Goal: Use online tool/utility: Utilize a website feature to perform a specific function

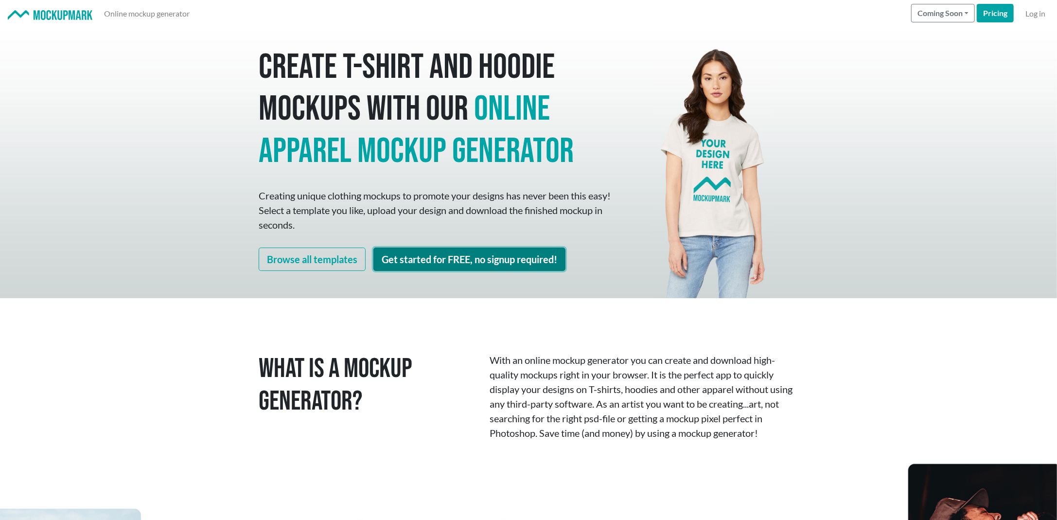
click at [410, 262] on link "Get started for FREE, no signup required!" at bounding box center [469, 258] width 192 height 23
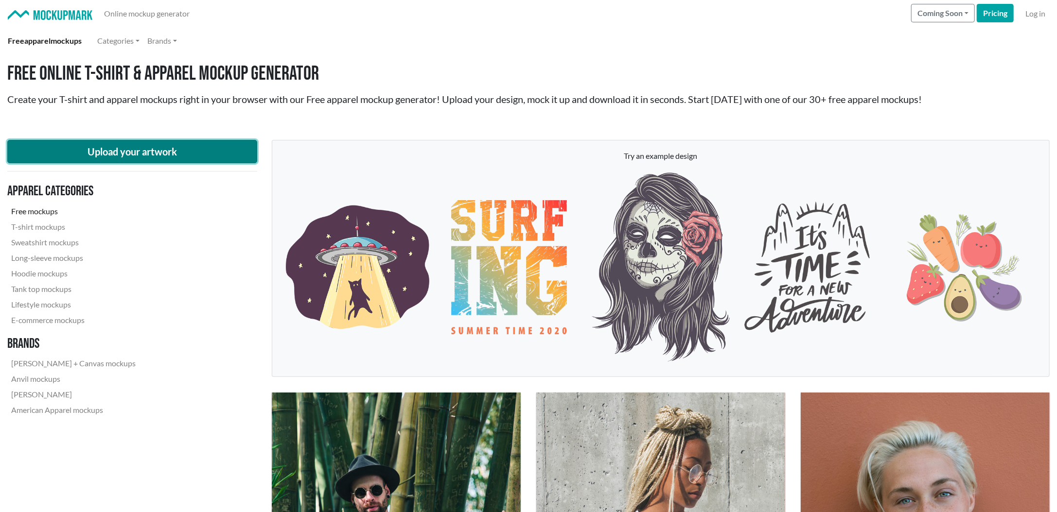
click at [170, 154] on button "Upload your artwork" at bounding box center [132, 151] width 250 height 23
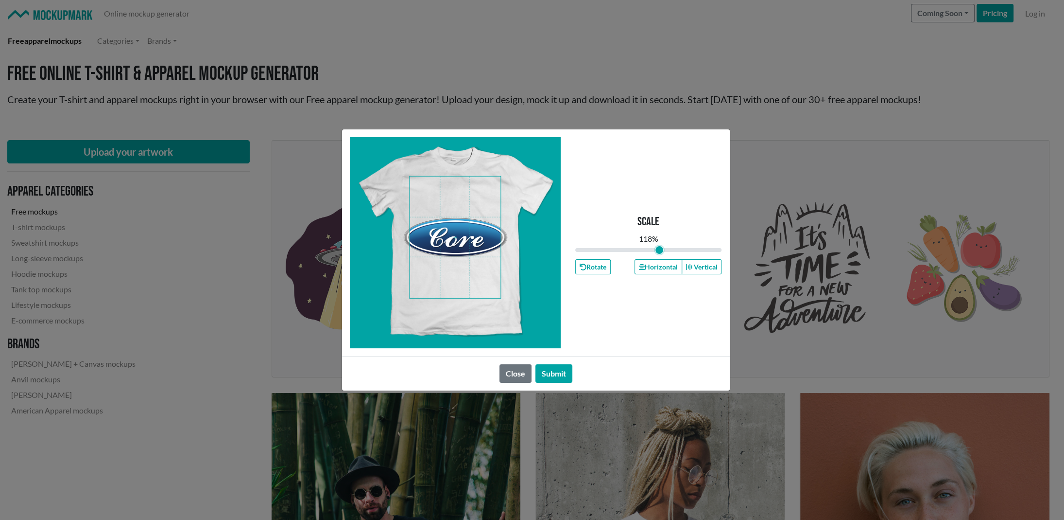
drag, startPoint x: 650, startPoint y: 248, endPoint x: 659, endPoint y: 247, distance: 8.9
type input "1.16"
click at [660, 247] on input "range" at bounding box center [649, 249] width 147 height 11
click at [432, 222] on span at bounding box center [455, 237] width 91 height 122
click at [543, 373] on button "Submit" at bounding box center [554, 373] width 37 height 18
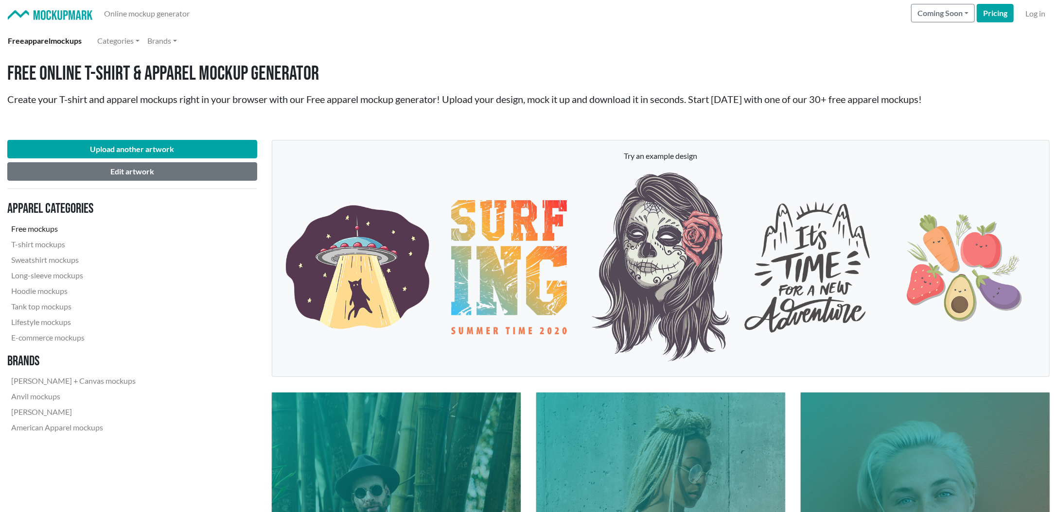
click at [199, 183] on div "Upload another artwork Edit artwork Apparel categories Free mockups T-shirt moc…" at bounding box center [132, 289] width 250 height 315
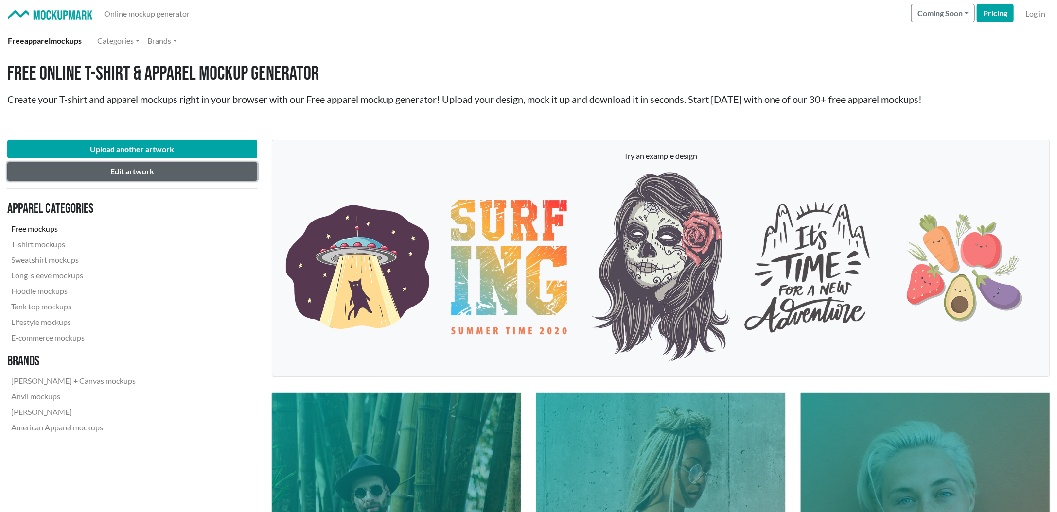
click at [195, 180] on button "Edit artwork" at bounding box center [132, 171] width 250 height 18
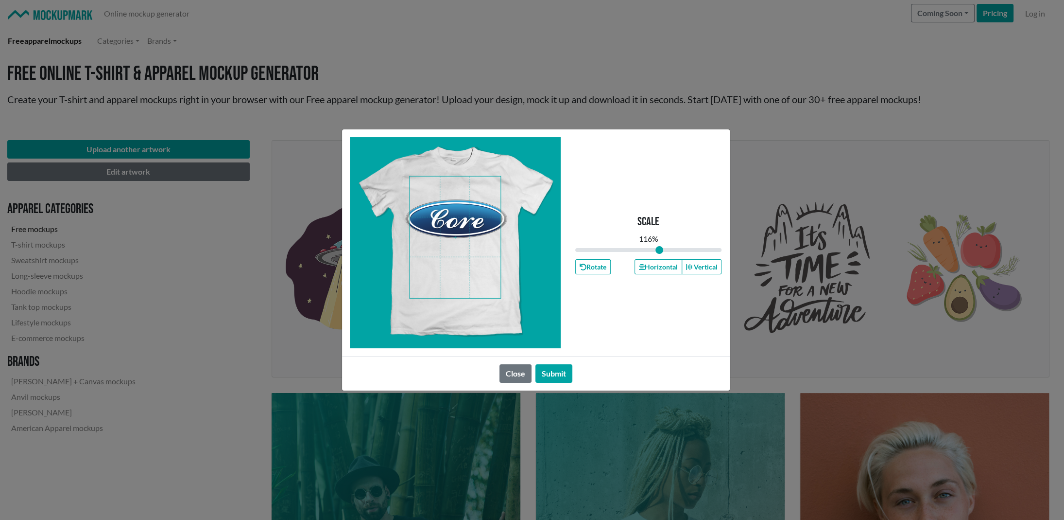
click at [192, 170] on div "Scale 116 % Rotate Horizontal Vertical Close Submit" at bounding box center [532, 260] width 1064 height 520
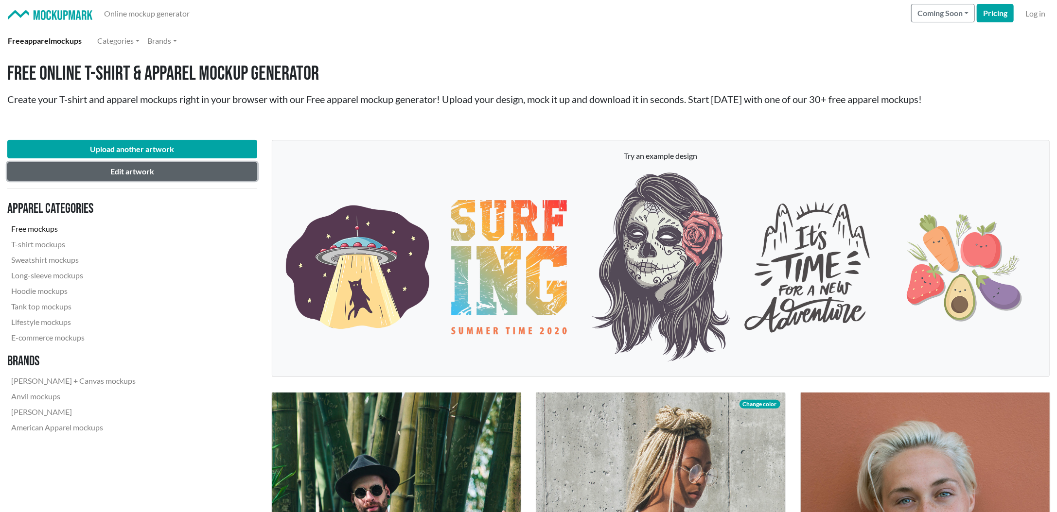
click at [192, 170] on button "Edit artwork" at bounding box center [132, 171] width 250 height 18
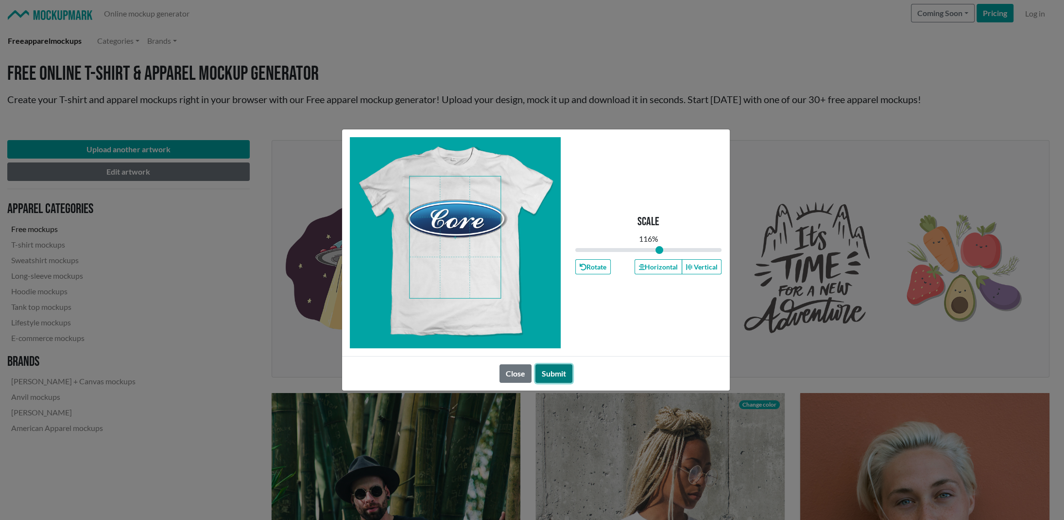
click at [557, 374] on button "Submit" at bounding box center [554, 373] width 37 height 18
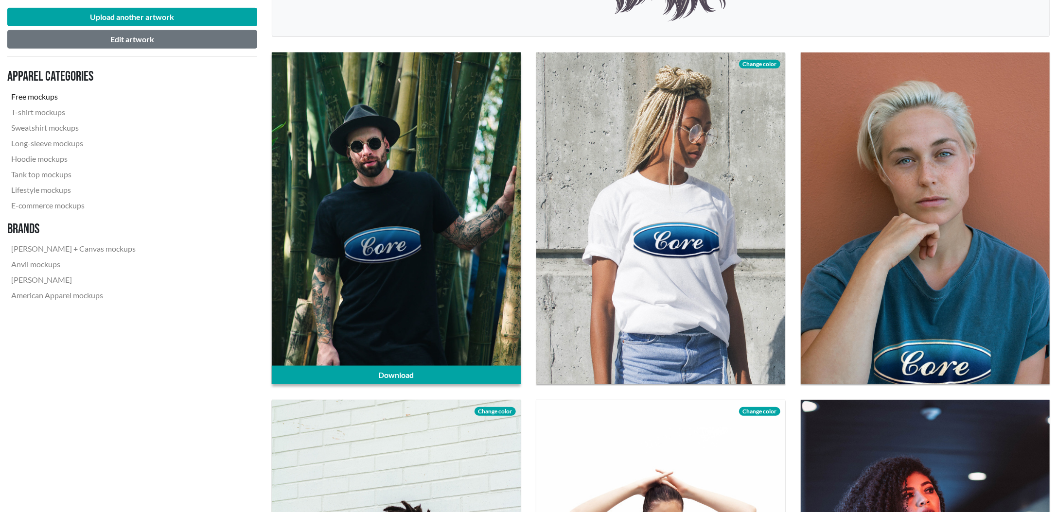
scroll to position [535, 0]
